Goal: Transaction & Acquisition: Purchase product/service

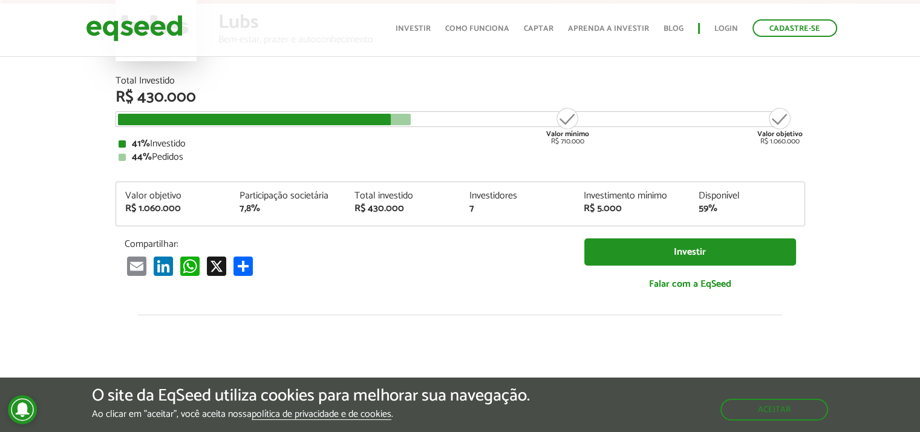
scroll to position [128, 0]
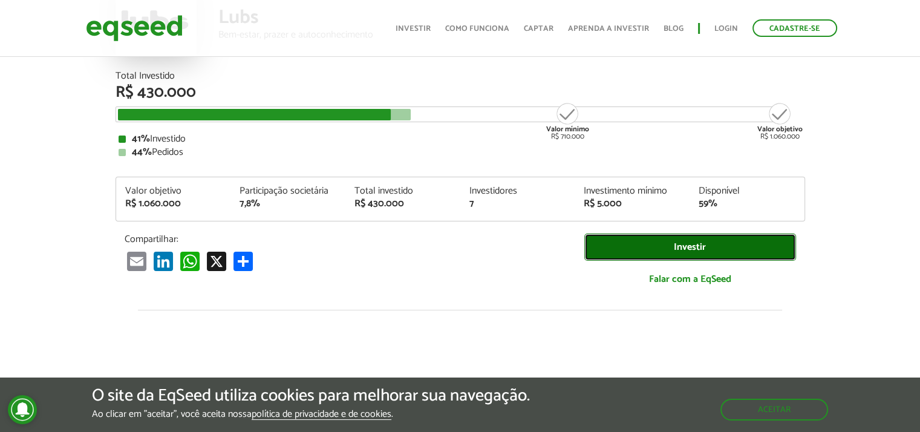
click at [636, 248] on link "Investir" at bounding box center [690, 246] width 212 height 27
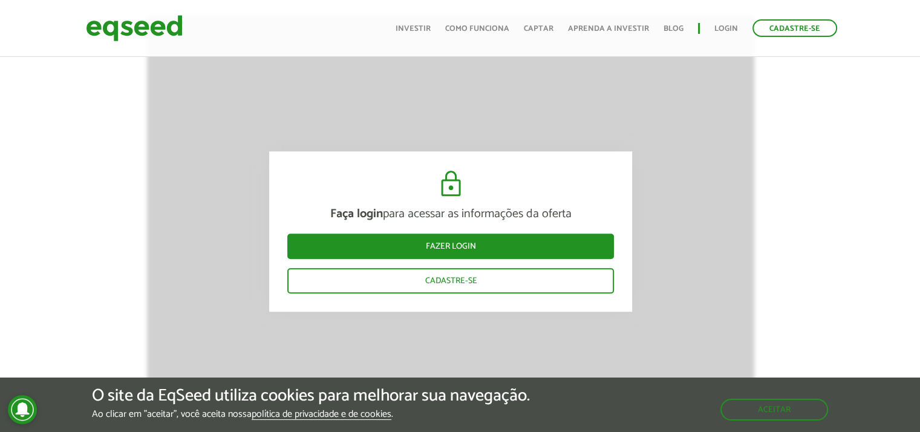
scroll to position [1088, 9]
